Goal: Navigation & Orientation: Find specific page/section

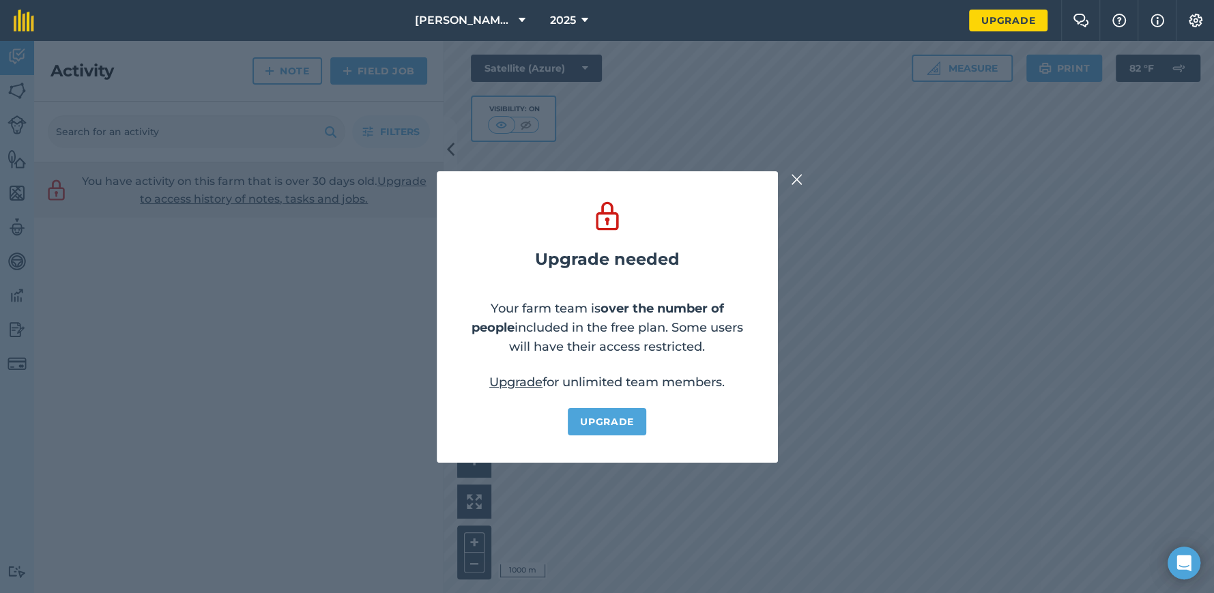
click at [800, 180] on img at bounding box center [797, 179] width 12 height 16
